Goal: Download file/media

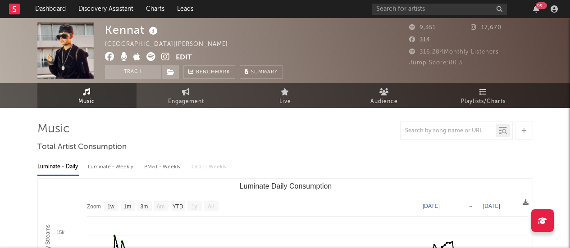
select select "1w"
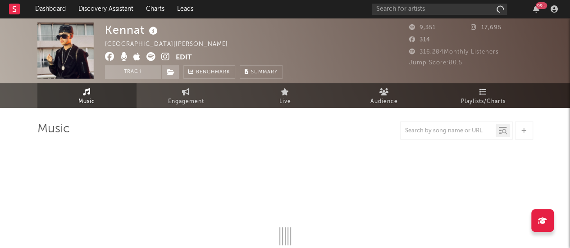
select select "1w"
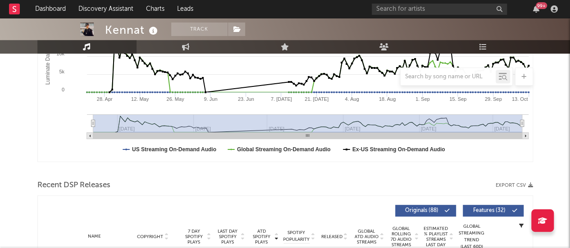
scroll to position [275, 0]
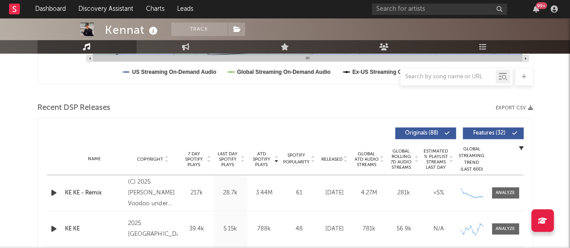
click at [529, 107] on icon "button" at bounding box center [530, 107] width 5 height 5
click at [26, 115] on div "Kennat Track Chile | Urbano latino Edit Track Benchmark Summary 9,351 17,695 31…" at bounding box center [285, 185] width 570 height 884
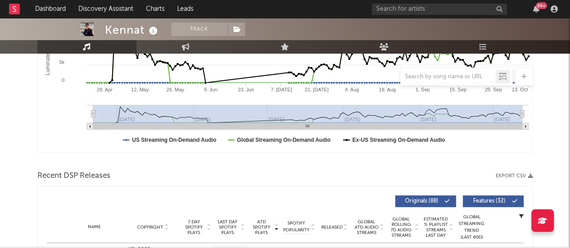
scroll to position [0, 0]
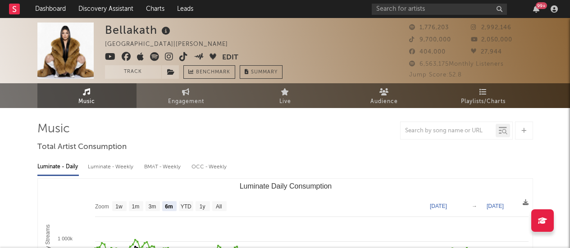
select select "6m"
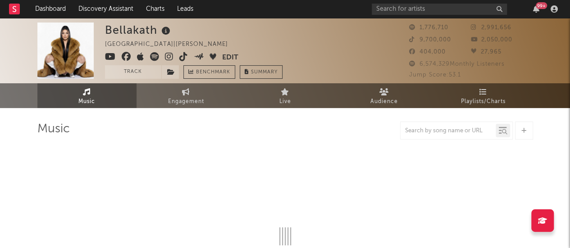
select select "6m"
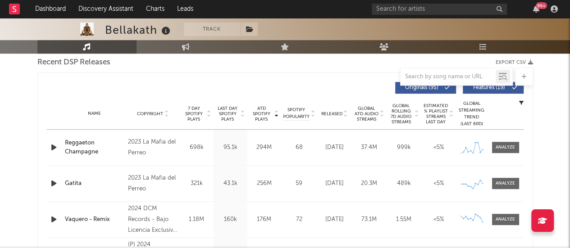
scroll to position [237, 0]
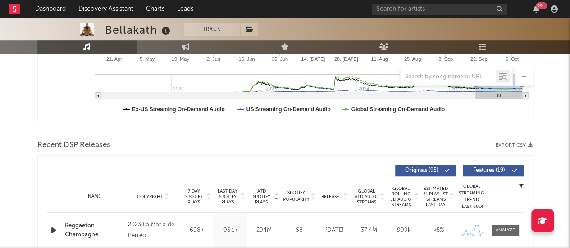
click at [520, 143] on button "Export CSV" at bounding box center [514, 145] width 37 height 5
click at [216, 130] on div at bounding box center [285, 131] width 496 height 14
